Goal: Connect with others: Connect with others

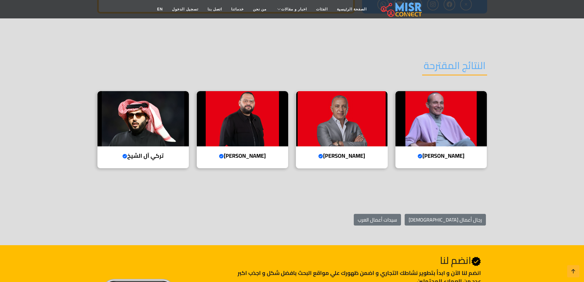
scroll to position [919, 0]
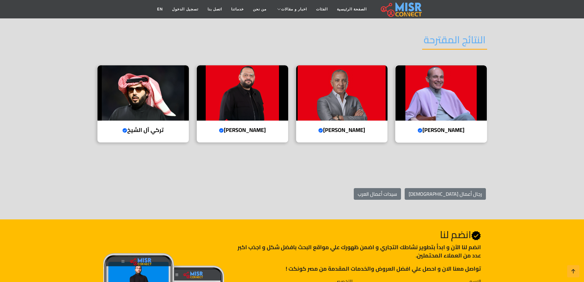
click at [426, 116] on img at bounding box center [440, 92] width 91 height 55
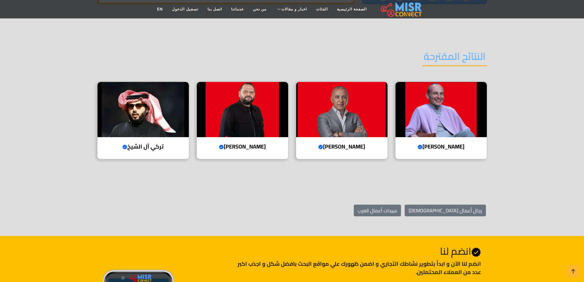
scroll to position [917, 0]
